Goal: Task Accomplishment & Management: Manage account settings

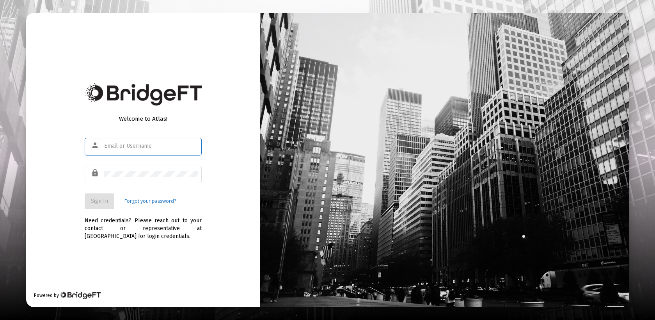
click at [110, 144] on input "text" at bounding box center [151, 146] width 94 height 6
type input "[EMAIL_ADDRESS][DOMAIN_NAME]"
click at [107, 170] on div at bounding box center [151, 173] width 94 height 19
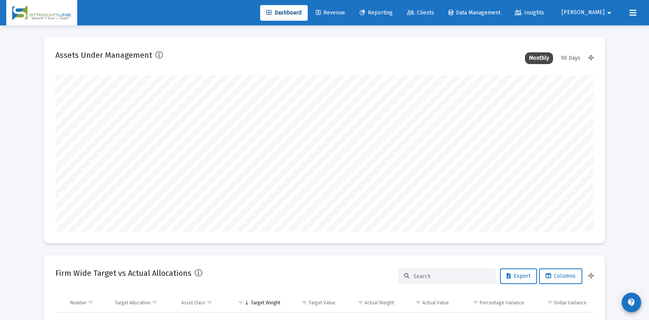
scroll to position [156, 290]
type input "[DATE]"
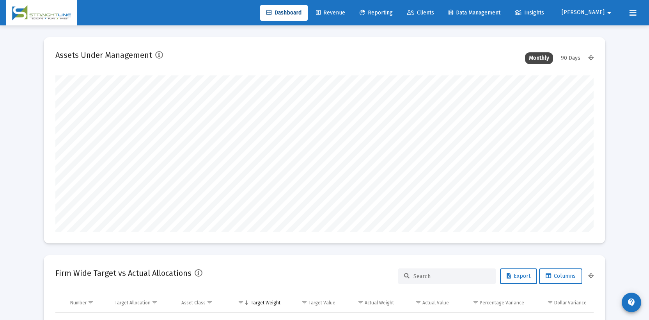
click at [605, 13] on mat-icon "arrow_drop_down" at bounding box center [609, 13] width 9 height 16
click at [609, 54] on button "Logout" at bounding box center [607, 52] width 46 height 19
